Goal: Transaction & Acquisition: Purchase product/service

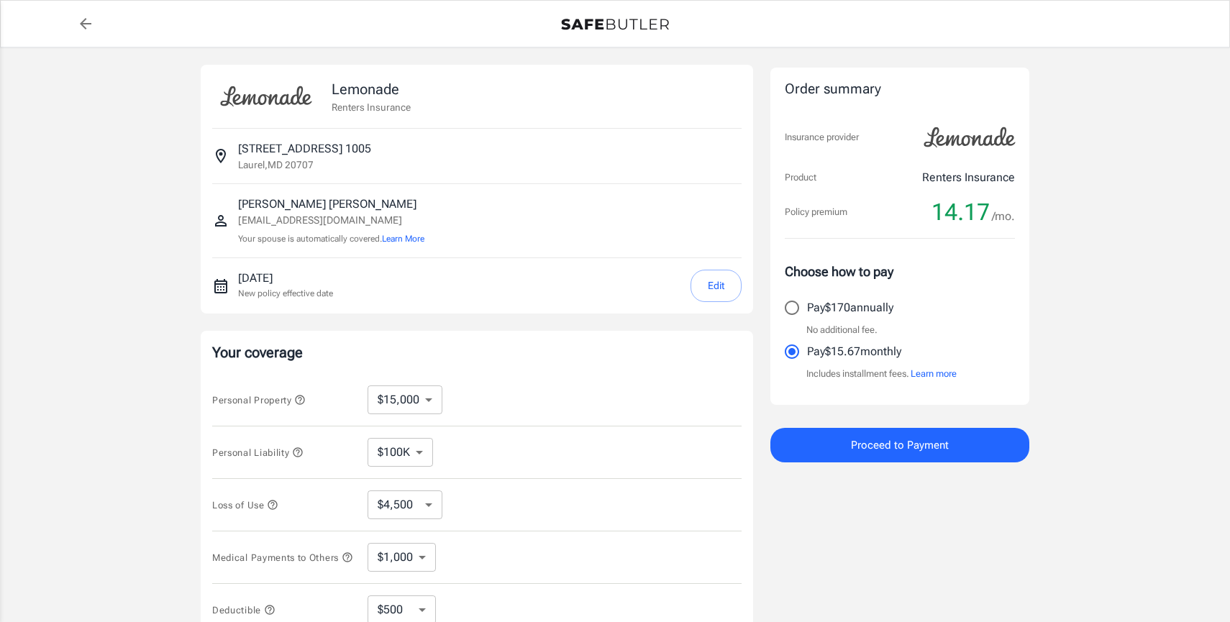
select select "15000"
select select "500"
click at [432, 403] on select "$10,000 $15,000 $20,000 $25,000 $30,000 $40,000 $50,000 $100K $150K $200K $250K" at bounding box center [405, 400] width 75 height 29
select select "10000"
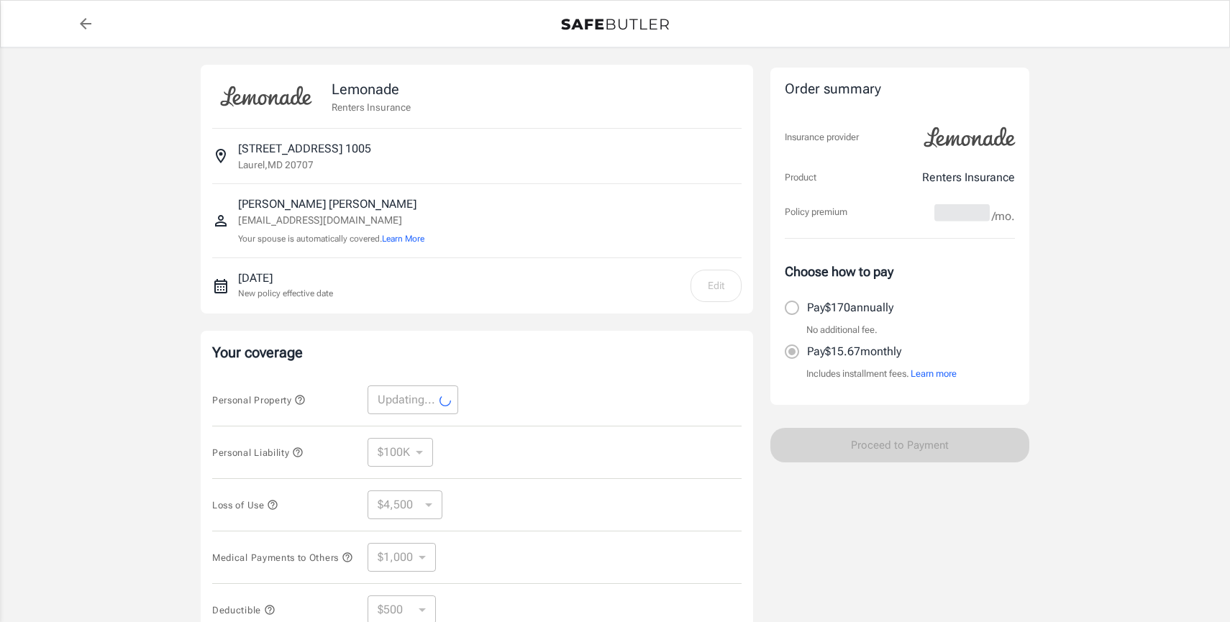
select select "10000"
select select "3000"
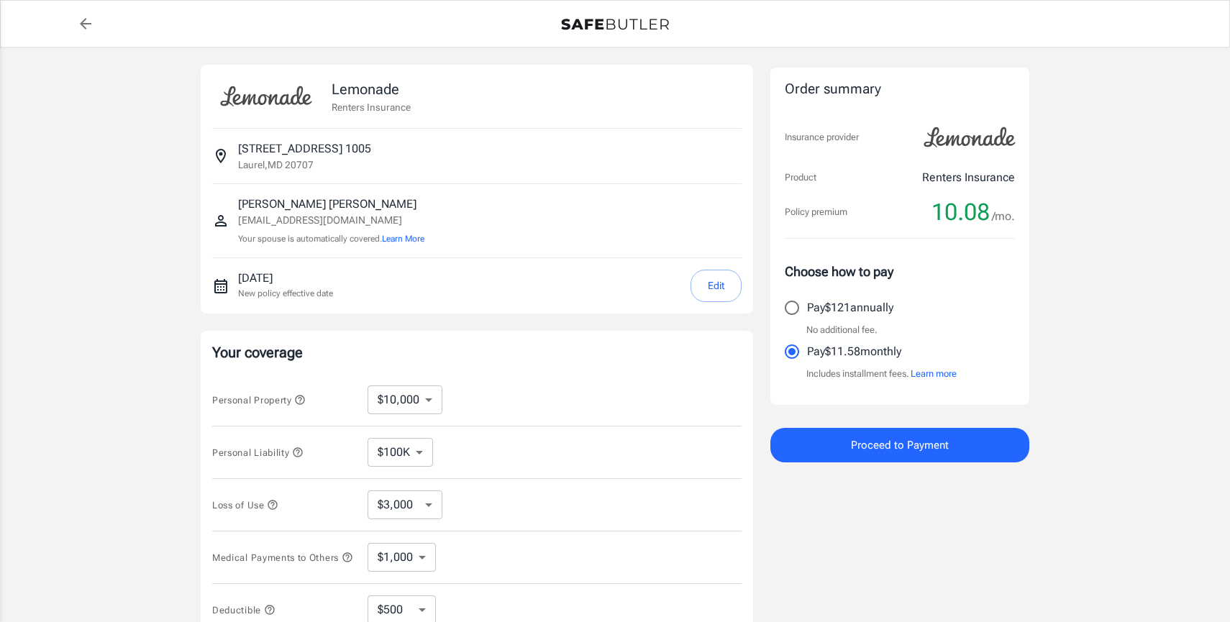
click at [869, 453] on span "Proceed to Payment" at bounding box center [900, 445] width 98 height 19
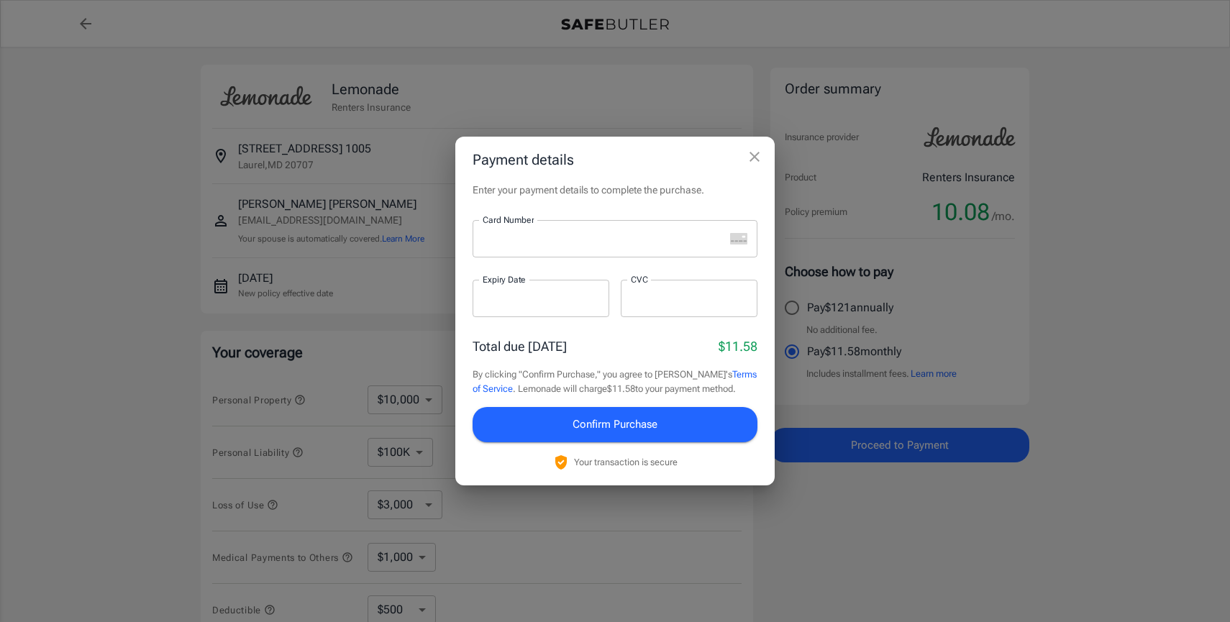
click at [757, 157] on icon "close" at bounding box center [754, 156] width 17 height 17
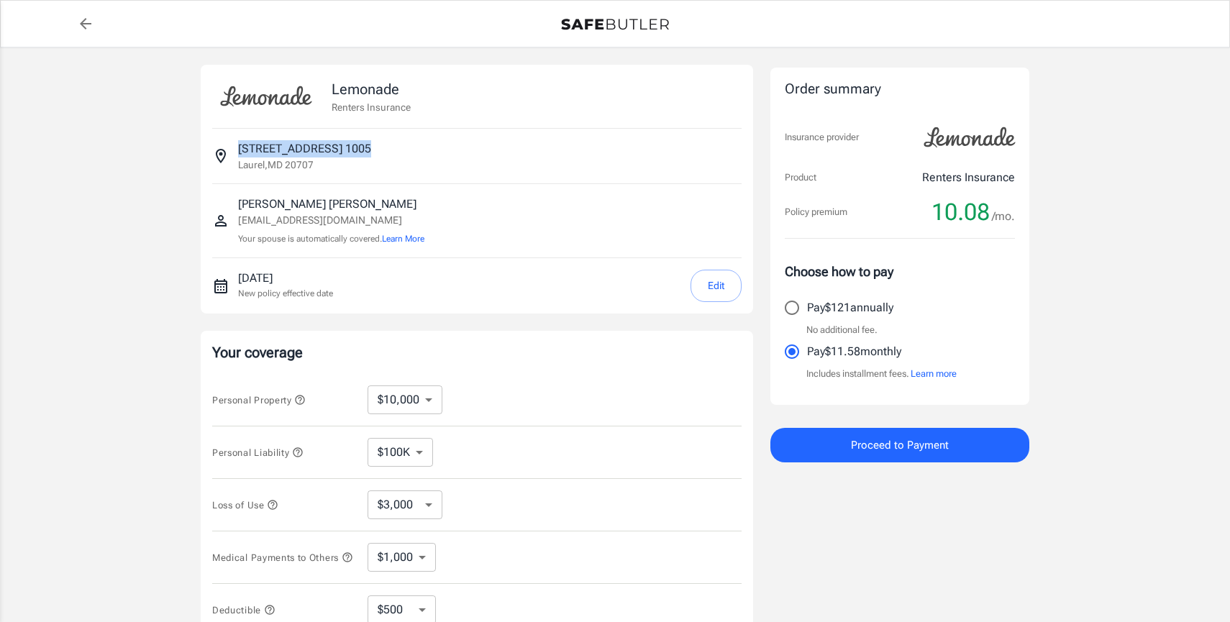
drag, startPoint x: 371, startPoint y: 150, endPoint x: 224, endPoint y: 146, distance: 147.5
click at [224, 147] on div "[STREET_ADDRESS]" at bounding box center [477, 156] width 530 height 32
copy p "[STREET_ADDRESS]"
click at [833, 459] on button "Proceed to Payment" at bounding box center [900, 445] width 259 height 35
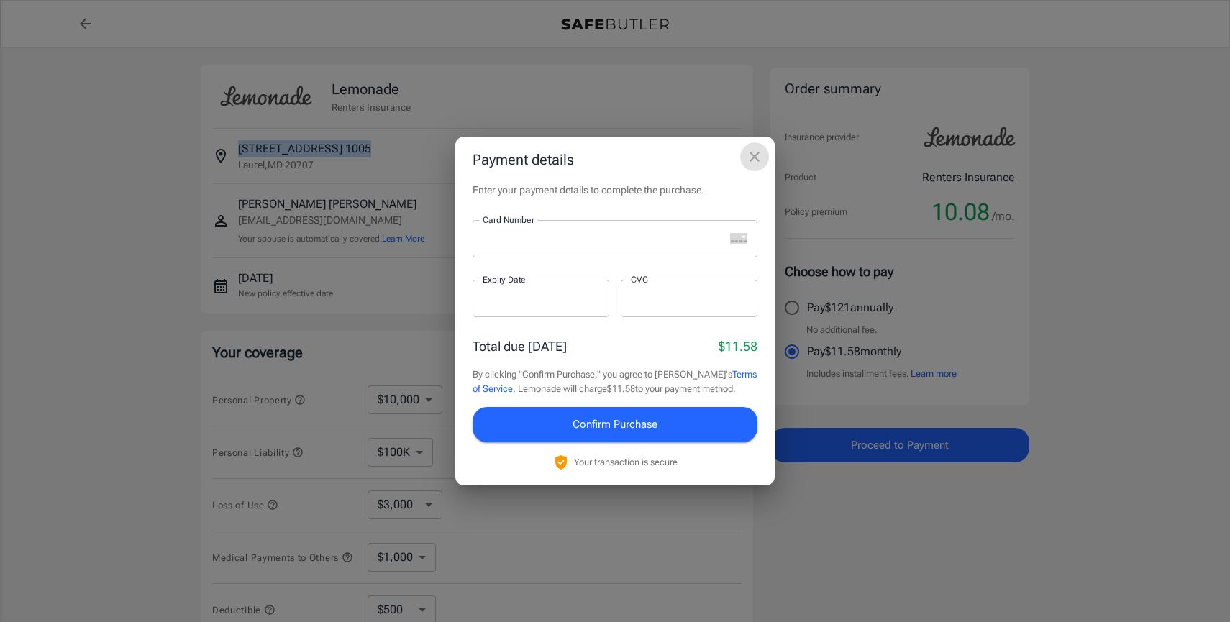
click at [754, 163] on icon "close" at bounding box center [754, 156] width 17 height 17
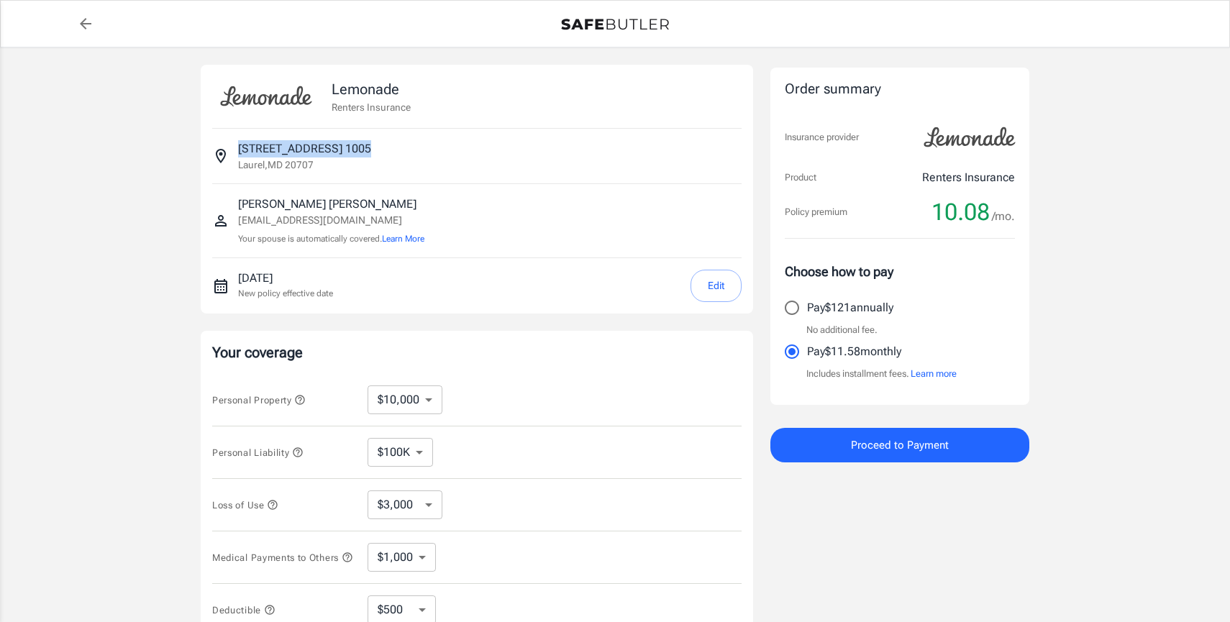
click at [718, 284] on button "Edit" at bounding box center [716, 286] width 51 height 32
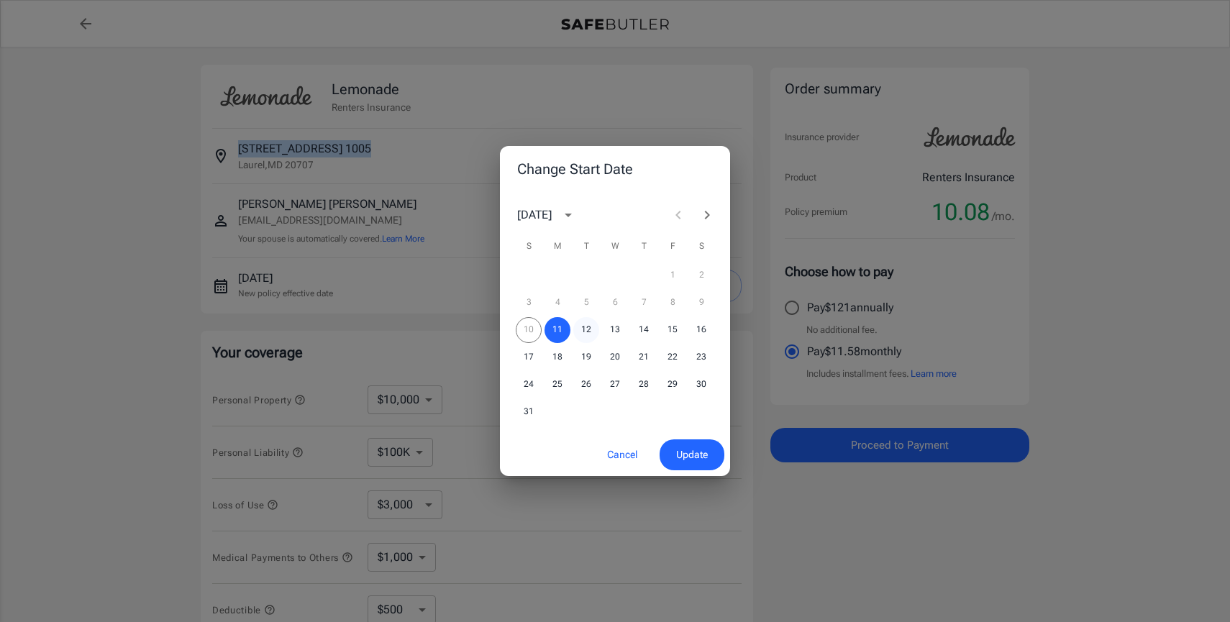
click at [587, 328] on button "12" at bounding box center [586, 330] width 26 height 26
click at [694, 469] on button "Update" at bounding box center [692, 455] width 65 height 31
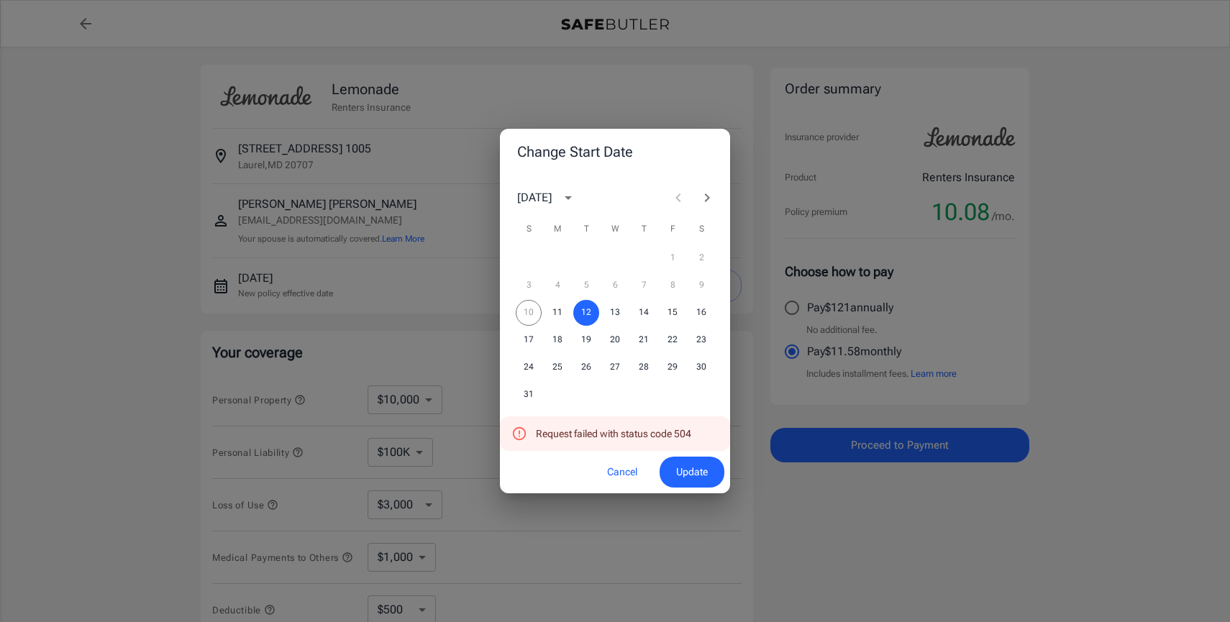
click at [570, 306] on div "10 11 12 13 14 15 16" at bounding box center [615, 313] width 230 height 26
click at [575, 310] on button "12" at bounding box center [586, 313] width 26 height 26
click at [683, 480] on span "Update" at bounding box center [692, 472] width 32 height 18
click at [707, 460] on button "Update" at bounding box center [692, 472] width 65 height 31
click at [691, 471] on span "Update" at bounding box center [692, 472] width 32 height 18
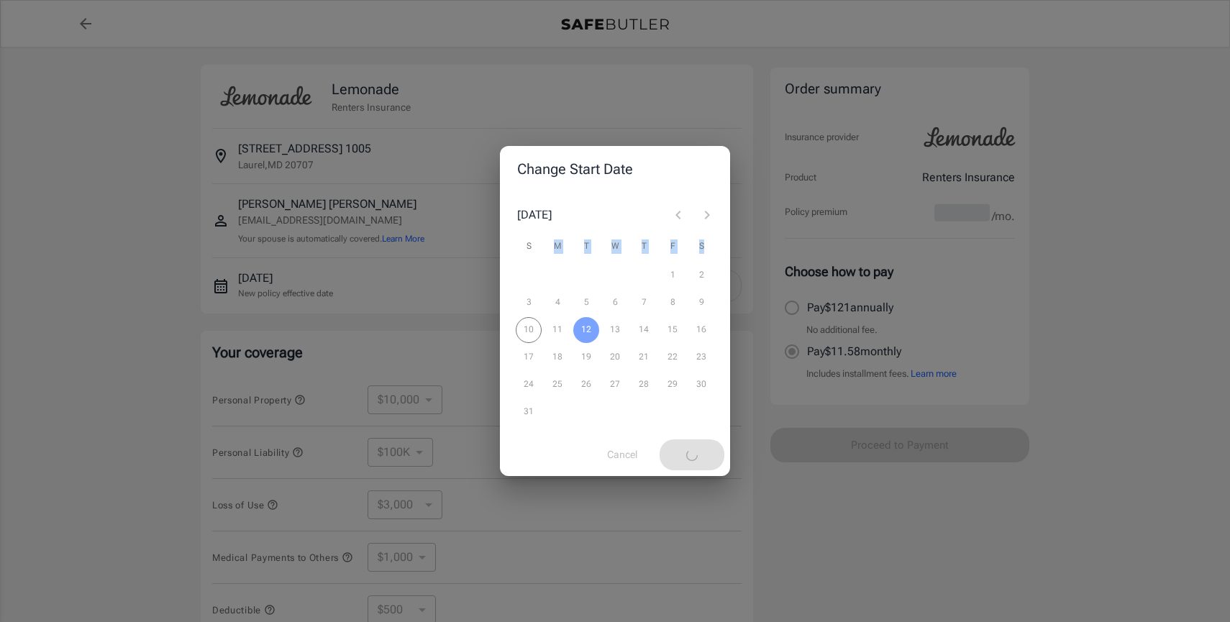
click at [288, 260] on div "Change Start Date [DATE] S M T W T F S 1 2 3 4 5 6 7 8 9 10 11 12 13 14 15 16 1…" at bounding box center [615, 311] width 1230 height 622
click at [581, 322] on div "10 11 12 13 14 15 16" at bounding box center [615, 330] width 230 height 26
click at [561, 329] on div "10 11 12 13 14 15 16" at bounding box center [615, 330] width 230 height 26
click at [628, 445] on div "Cancel Update" at bounding box center [615, 455] width 230 height 42
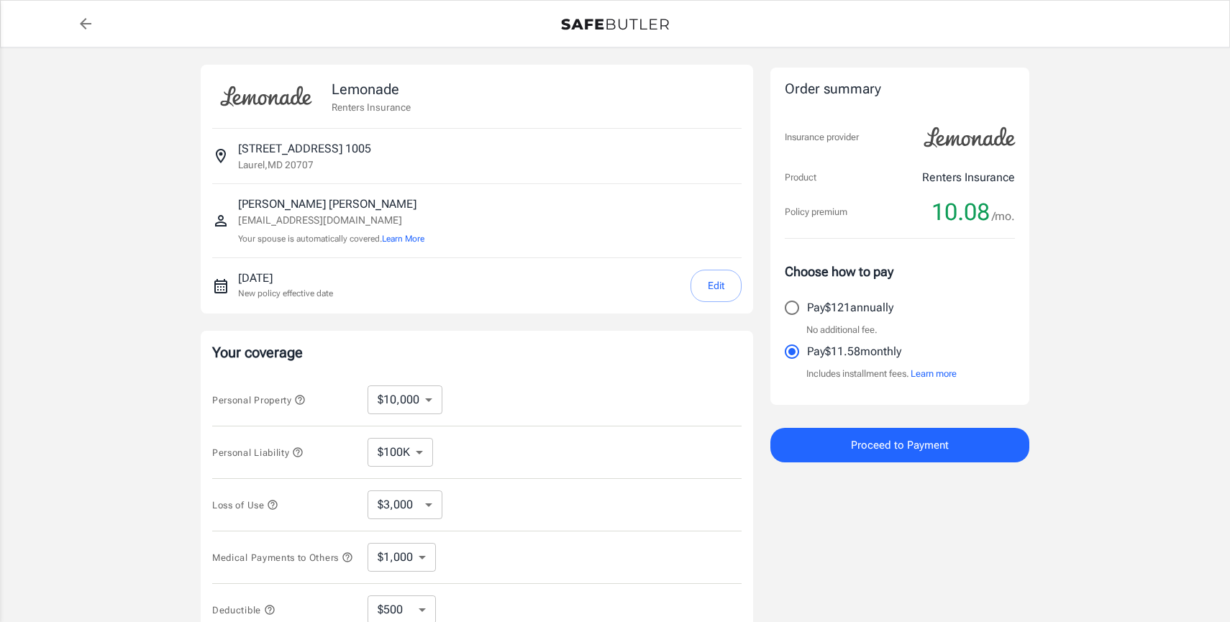
select select "500"
click at [702, 294] on button "Edit" at bounding box center [716, 286] width 51 height 32
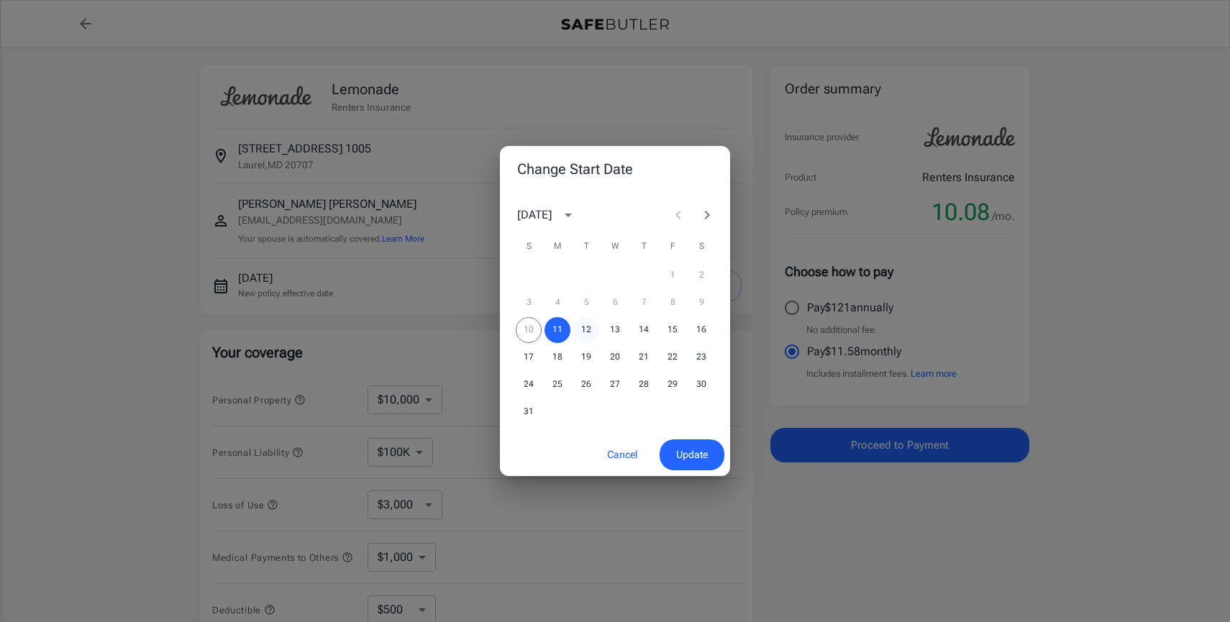
click at [588, 331] on button "12" at bounding box center [586, 330] width 26 height 26
click at [714, 465] on button "Update" at bounding box center [692, 455] width 65 height 31
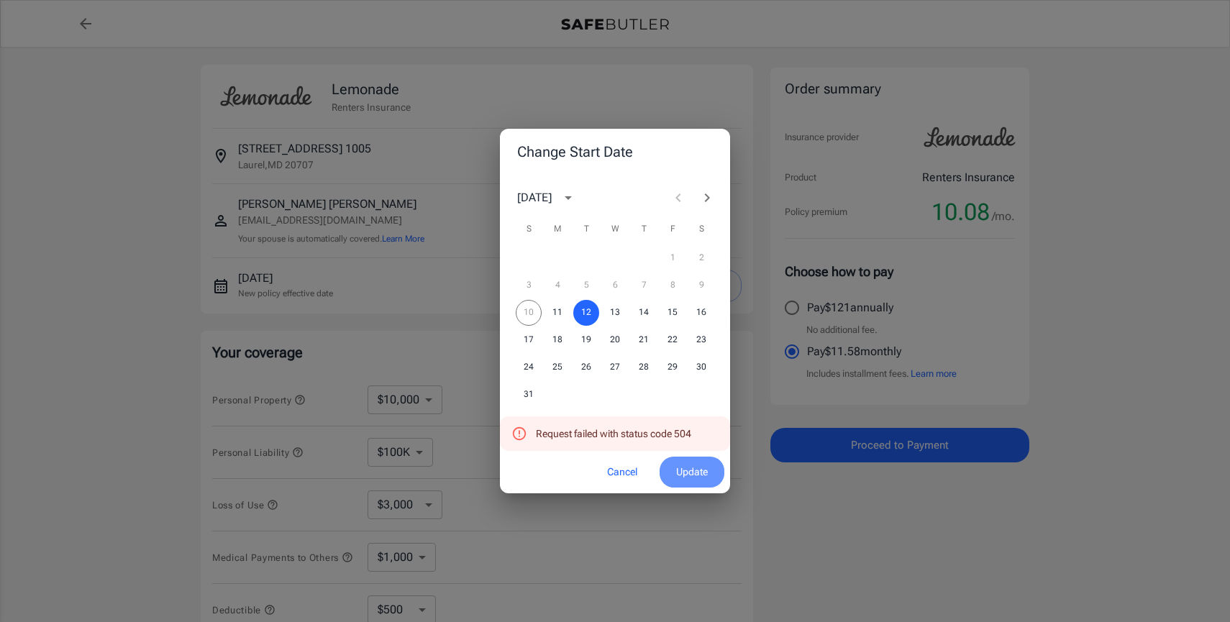
click at [711, 478] on button "Update" at bounding box center [692, 472] width 65 height 31
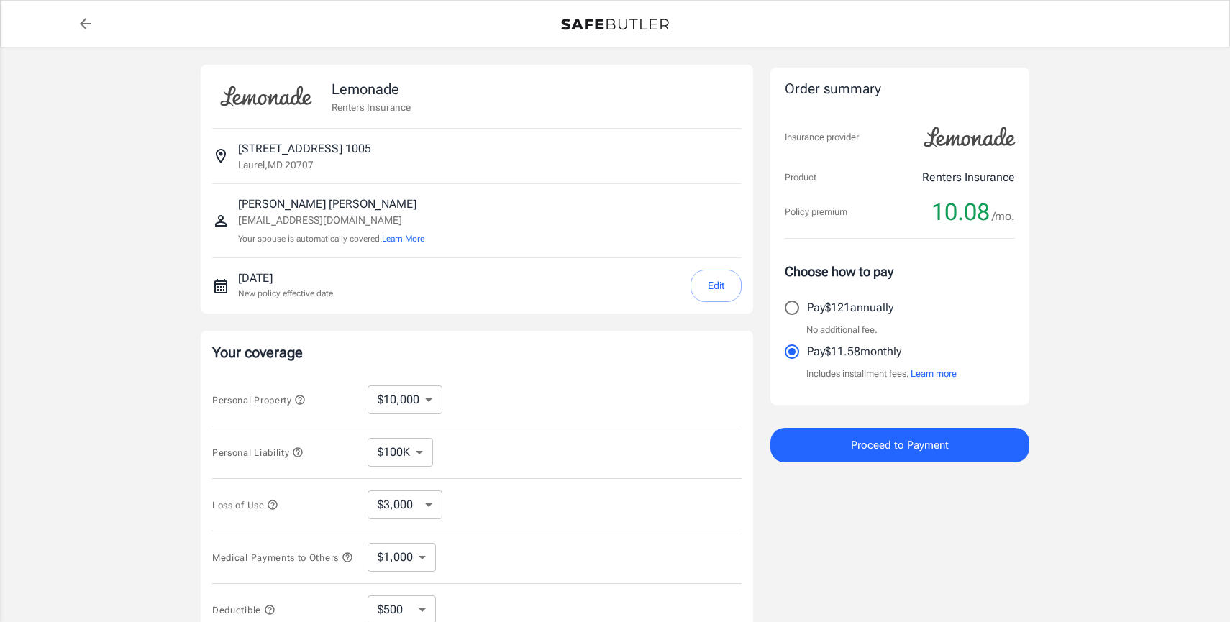
click at [379, 412] on select "$10,000 $15,000 $20,000 $25,000 $30,000 $40,000 $50,000 $100K $150K $200K $250K" at bounding box center [405, 400] width 75 height 29
click at [392, 402] on select "$10,000 $15,000 $20,000 $25,000 $30,000 $40,000 $50,000 $100K $150K $200K $250K" at bounding box center [405, 400] width 75 height 29
select select "250000"
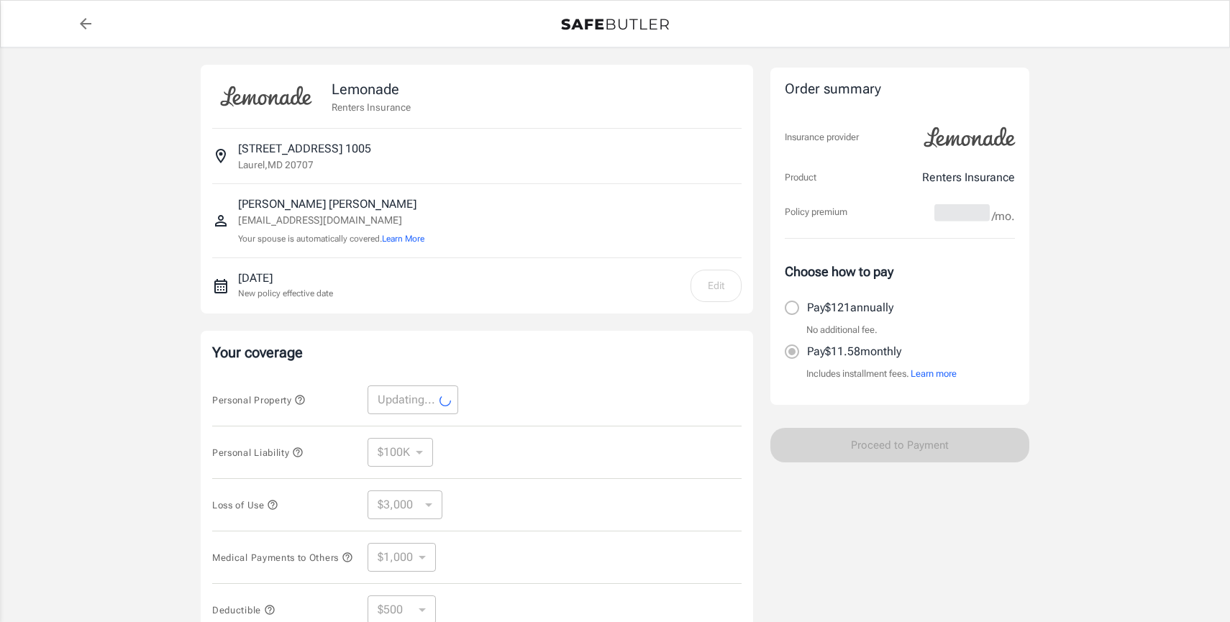
select select "250000"
select select "75000"
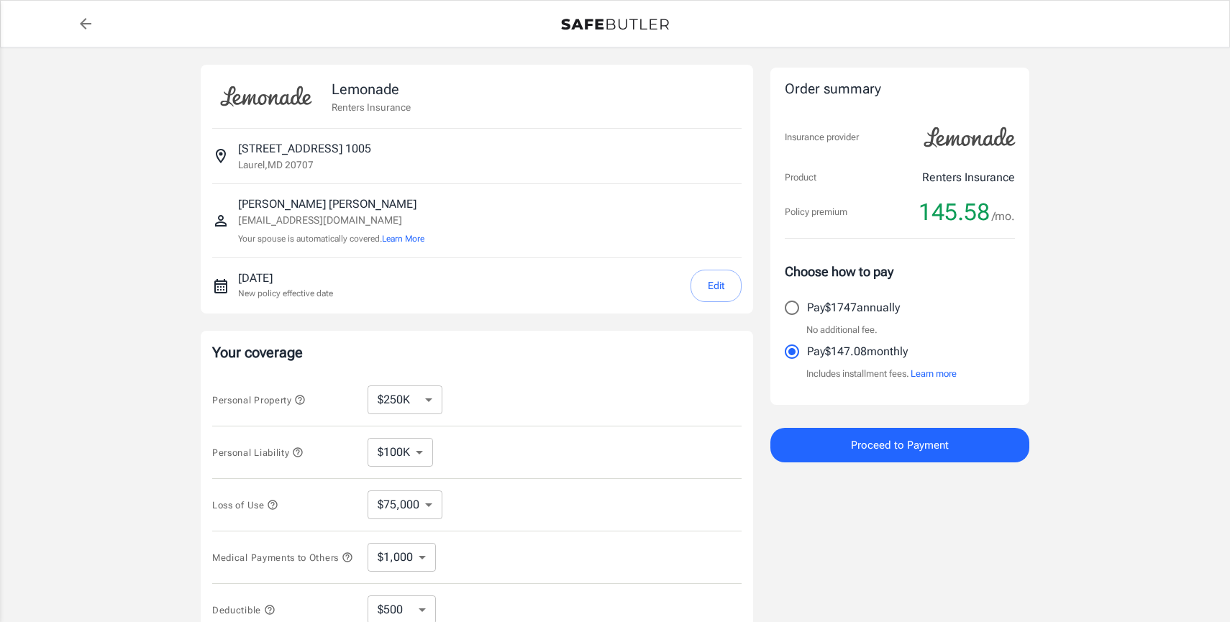
click at [389, 411] on select "$10,000 $15,000 $20,000 $25,000 $30,000 $40,000 $50,000 $100K $150K $200K $250K" at bounding box center [405, 400] width 75 height 29
select select "10000"
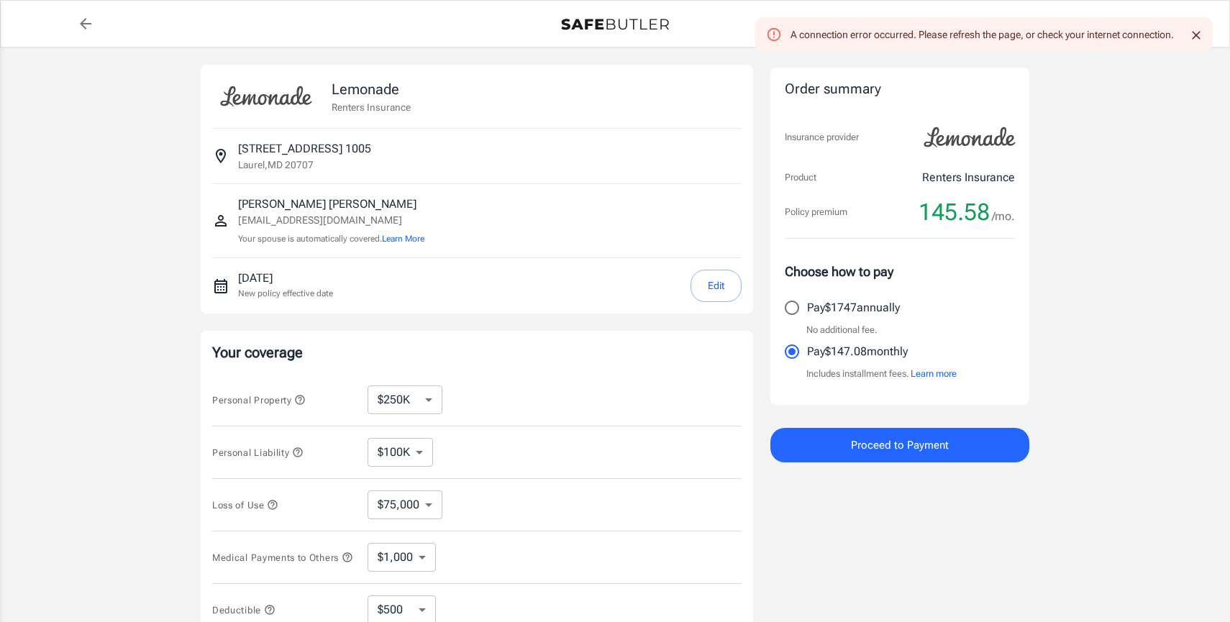
click at [730, 183] on hr at bounding box center [477, 183] width 530 height 1
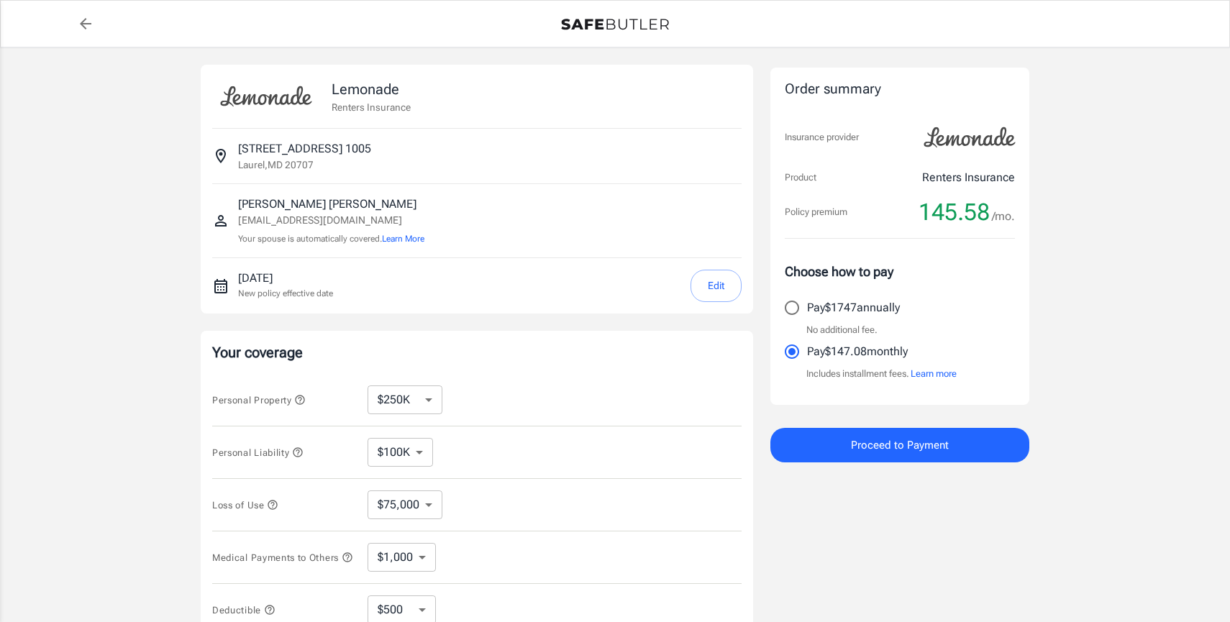
click at [404, 394] on select "$10,000 $15,000 $20,000 $25,000 $30,000 $40,000 $50,000 $100K $150K $200K $250K" at bounding box center [405, 400] width 75 height 29
select select "10000"
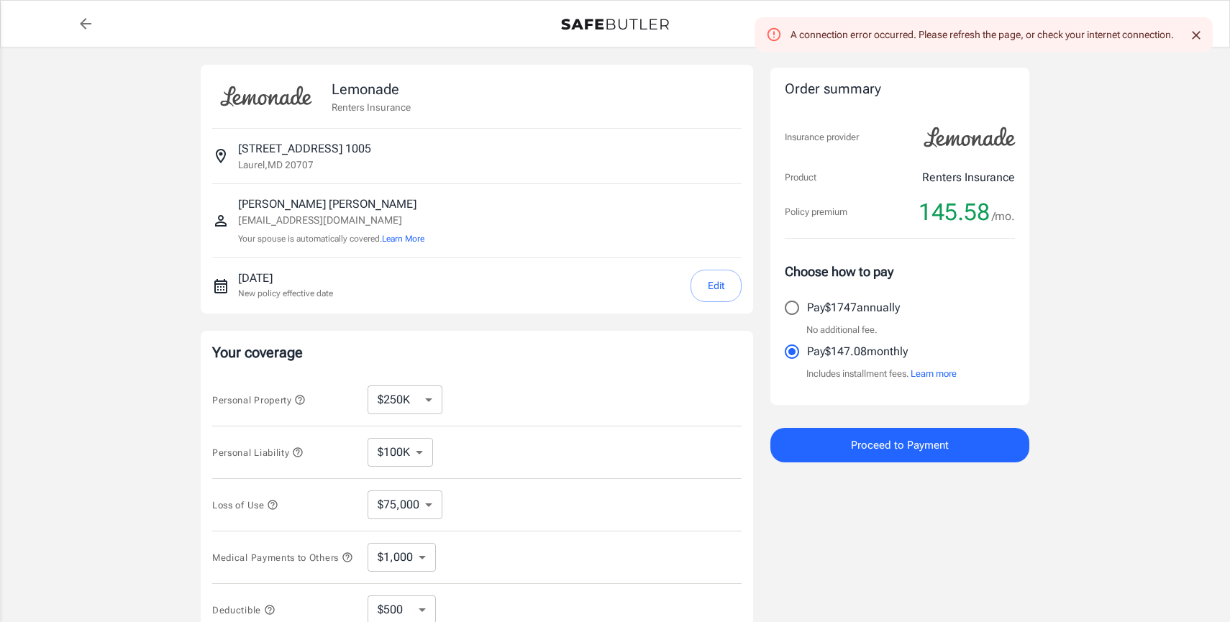
click at [415, 406] on select "$10,000 $15,000 $20,000 $25,000 $30,000 $40,000 $50,000 $100K $150K $200K $250K" at bounding box center [405, 400] width 75 height 29
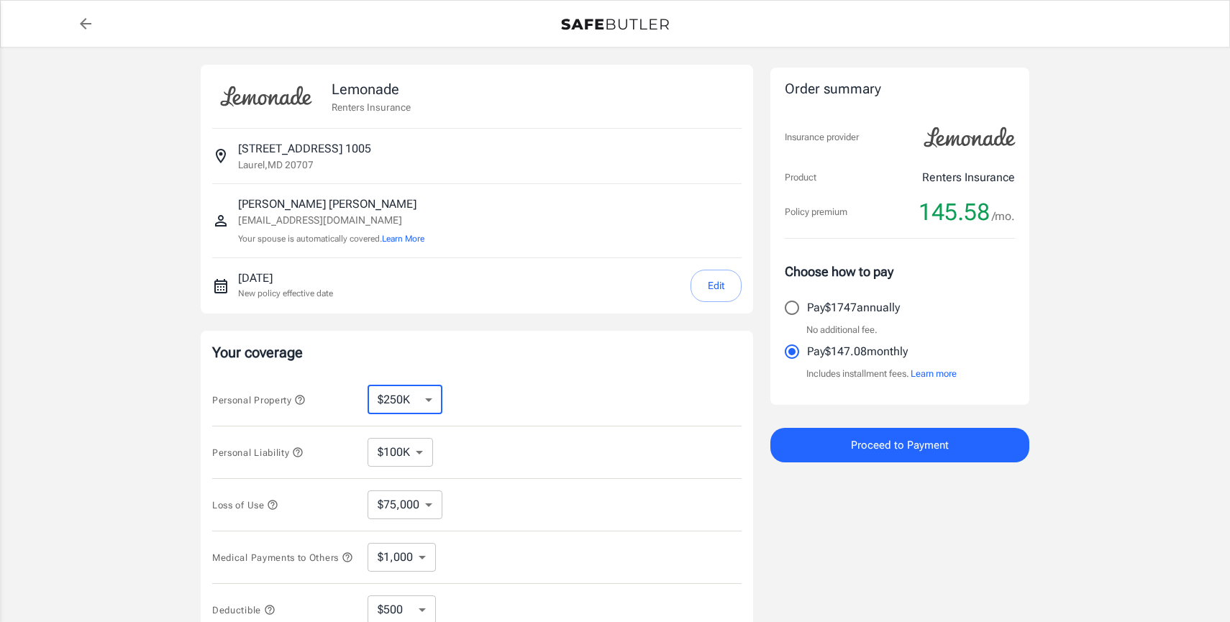
select select "10000"
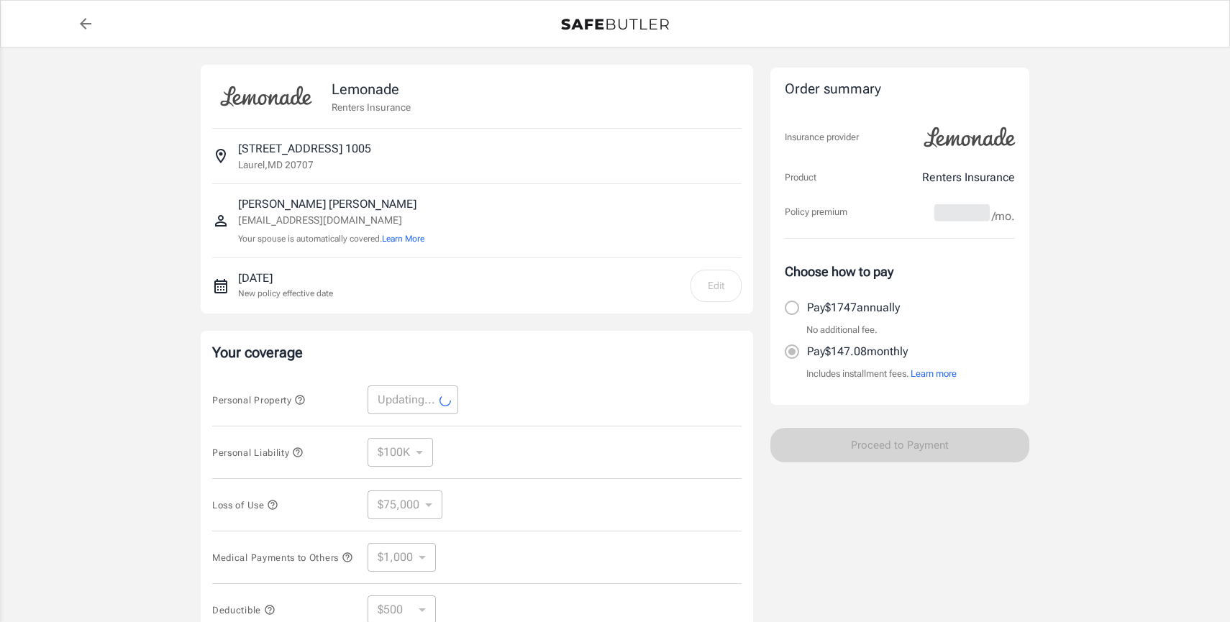
select select "10000"
select select "3000"
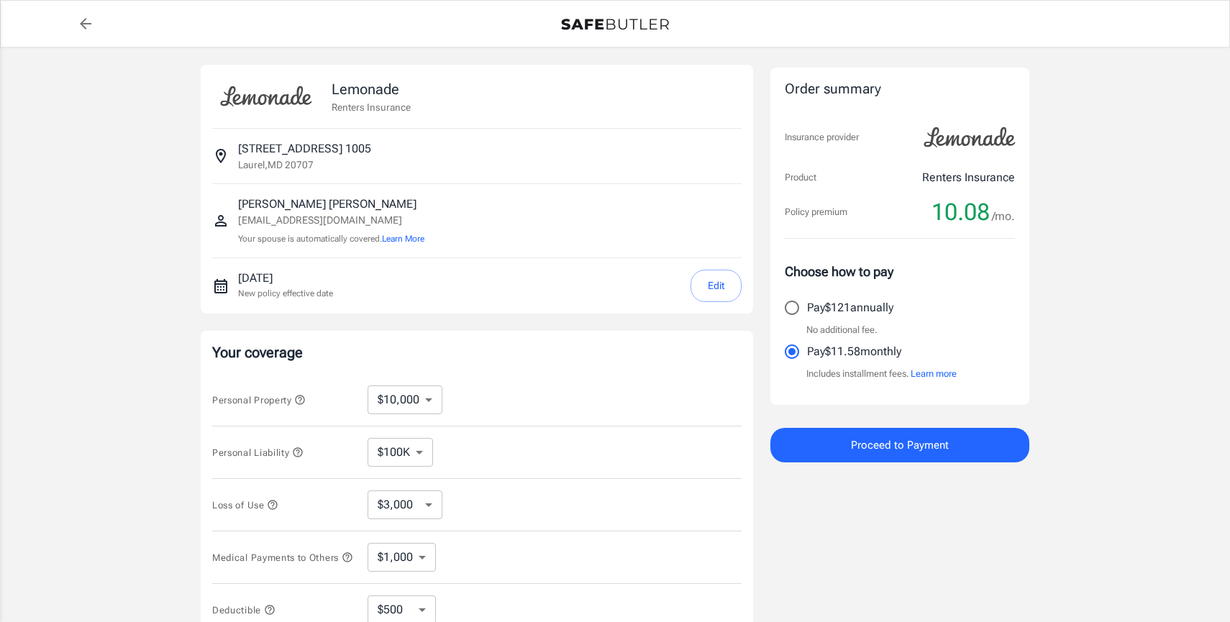
click at [915, 451] on span "Proceed to Payment" at bounding box center [900, 445] width 98 height 19
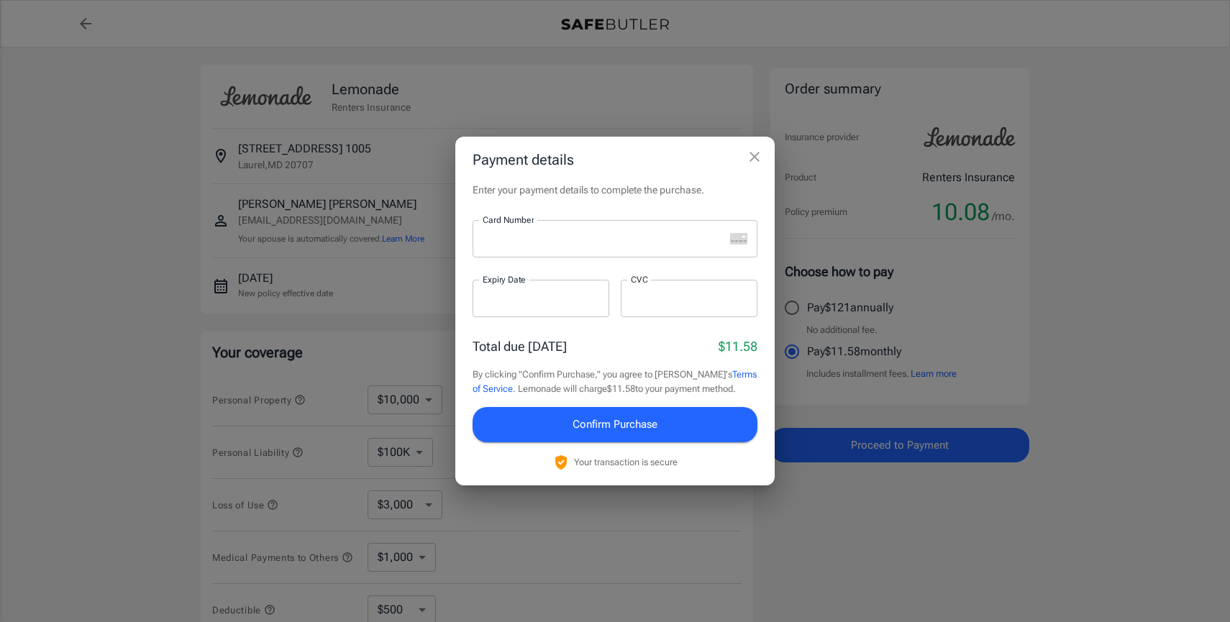
click at [519, 226] on div "Card Number Card Number ​" at bounding box center [615, 247] width 285 height 54
click at [512, 251] on div at bounding box center [599, 238] width 252 height 37
click at [535, 314] on div at bounding box center [541, 298] width 137 height 37
click at [646, 419] on span "Confirm Purchase" at bounding box center [615, 424] width 85 height 19
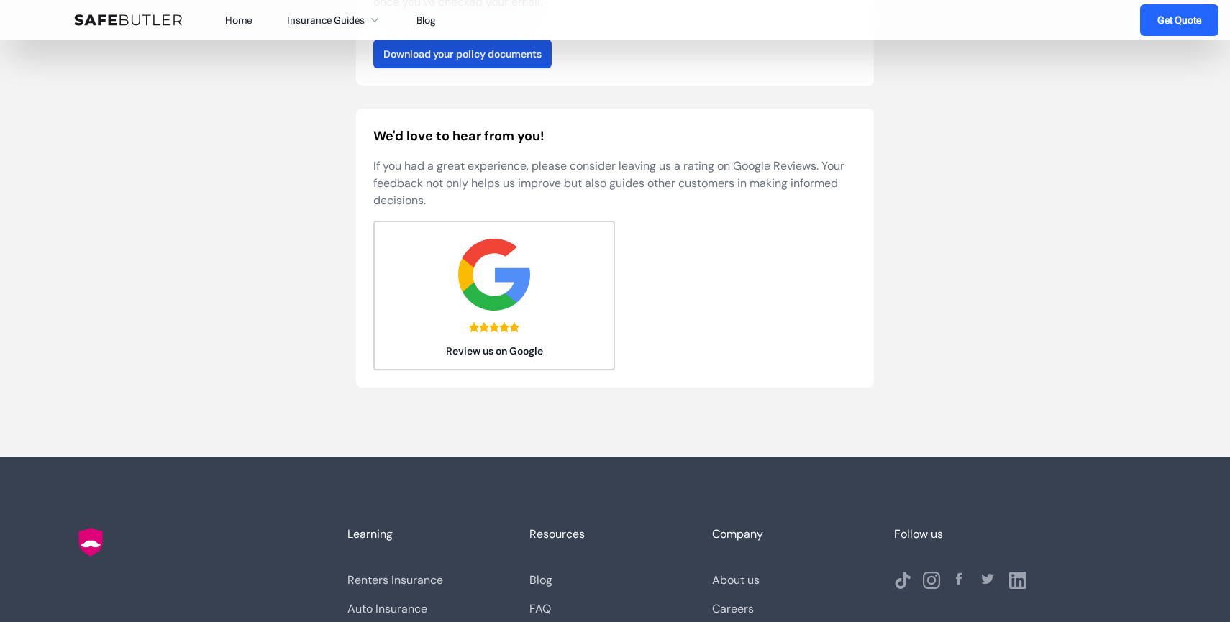
scroll to position [193, 0]
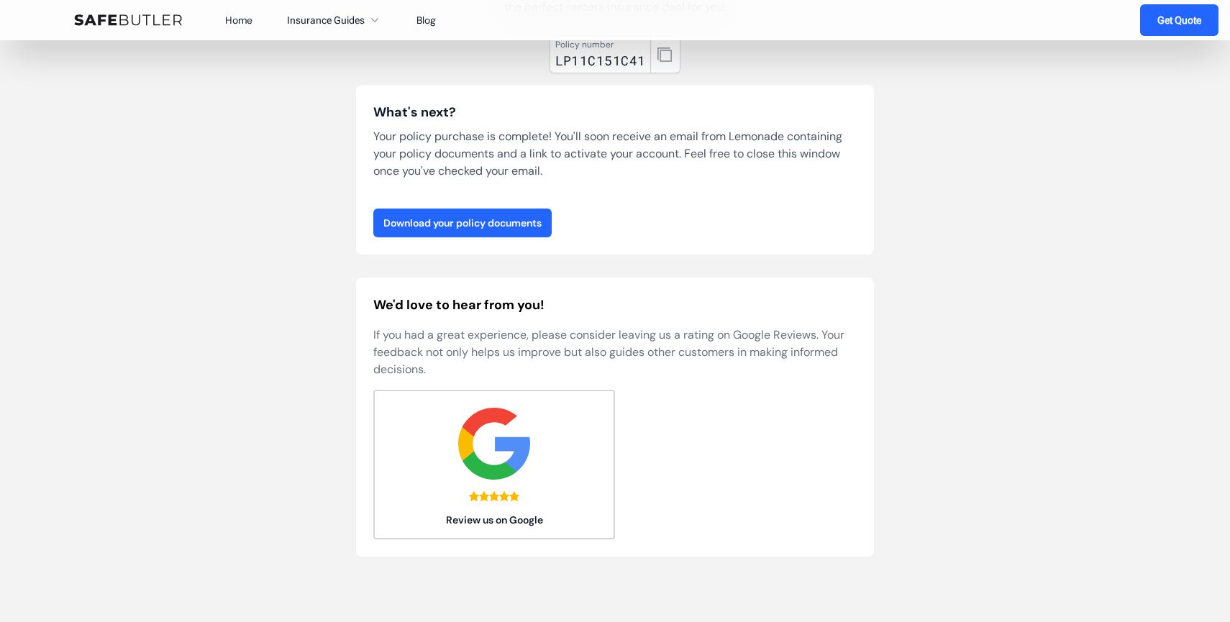
click at [522, 234] on link "Download your policy documents" at bounding box center [462, 223] width 178 height 29
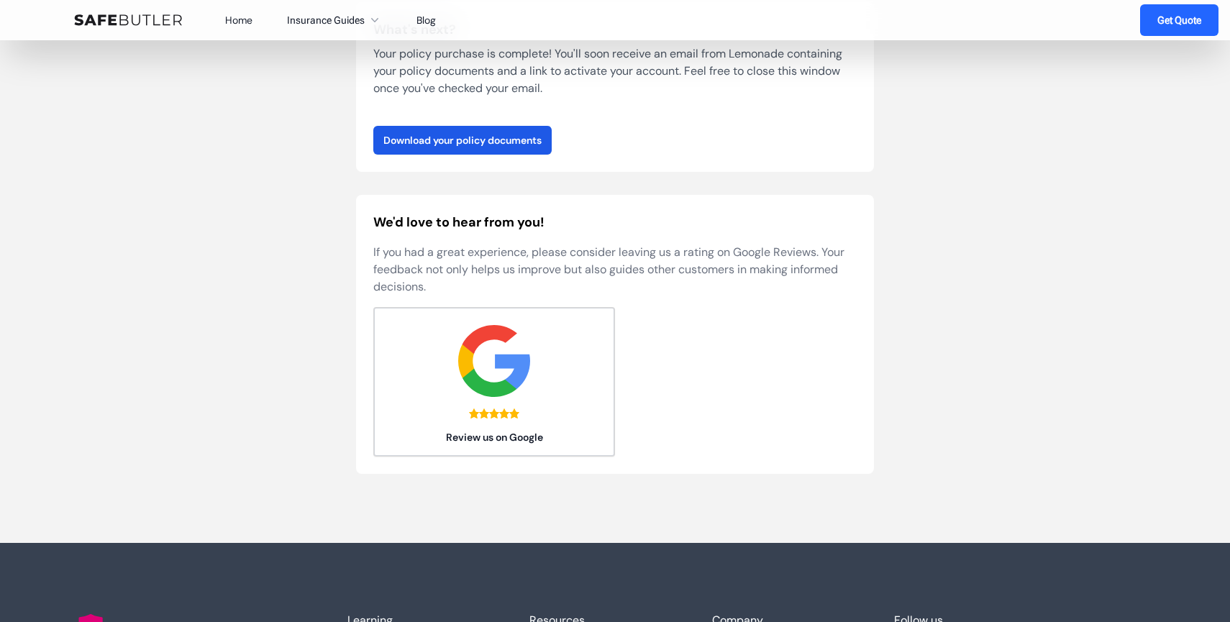
scroll to position [0, 0]
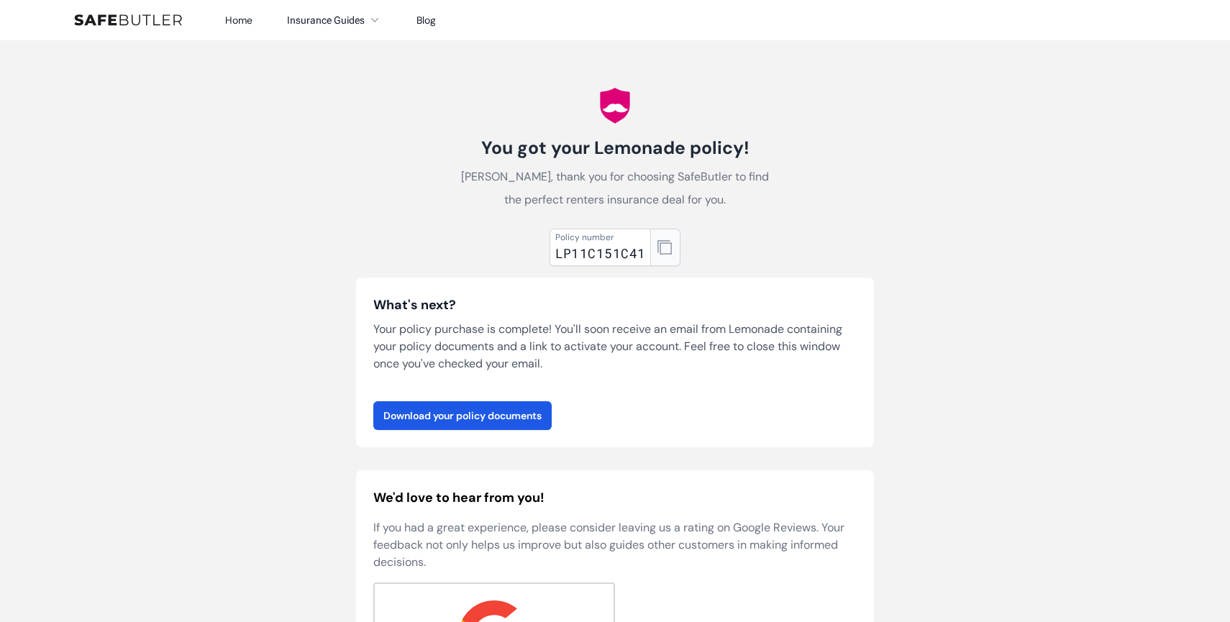
click at [666, 245] on icon "button" at bounding box center [665, 247] width 14 height 14
